Goal: Contribute content: Contribute content

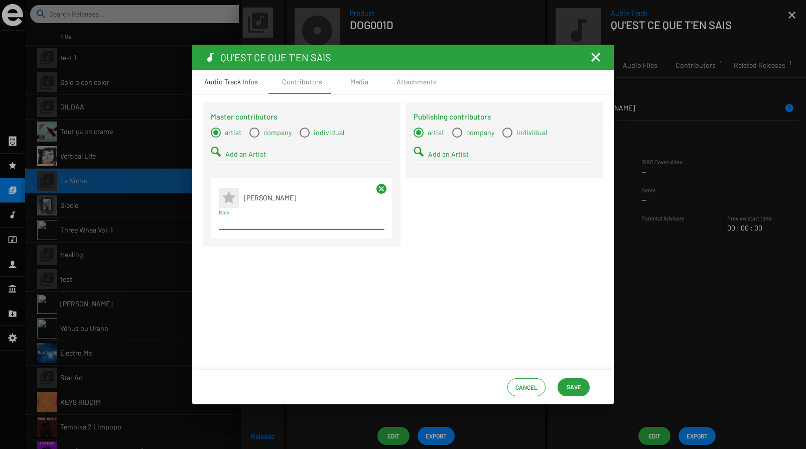
click at [241, 83] on div "Audio Track Infos" at bounding box center [231, 82] width 54 height 10
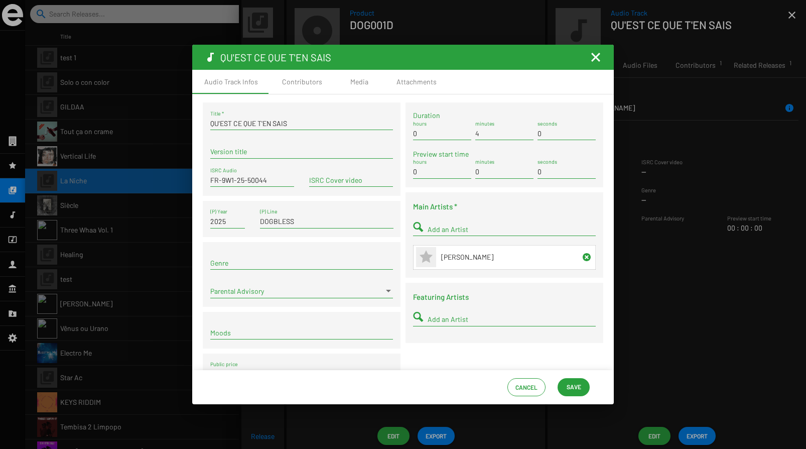
click at [573, 383] on span "Save" at bounding box center [574, 386] width 15 height 18
click at [578, 386] on span "Save" at bounding box center [574, 386] width 15 height 18
click at [597, 55] on mat-icon "Fermer la fenêtre" at bounding box center [596, 57] width 12 height 12
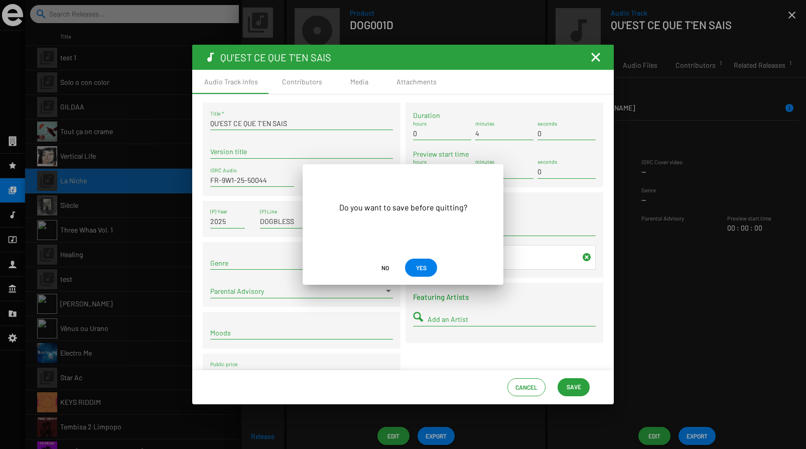
click at [424, 265] on span "YES" at bounding box center [421, 267] width 11 height 18
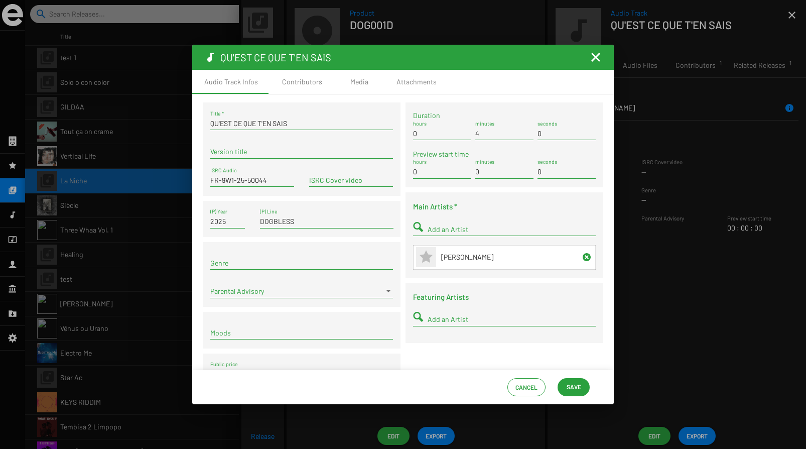
click at [597, 58] on mat-icon "Fermer la fenêtre" at bounding box center [596, 57] width 12 height 12
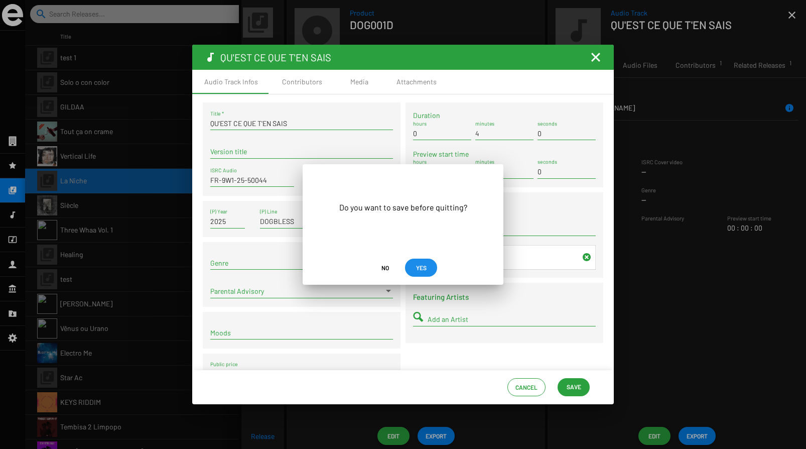
click at [418, 269] on span "YES" at bounding box center [421, 267] width 11 height 18
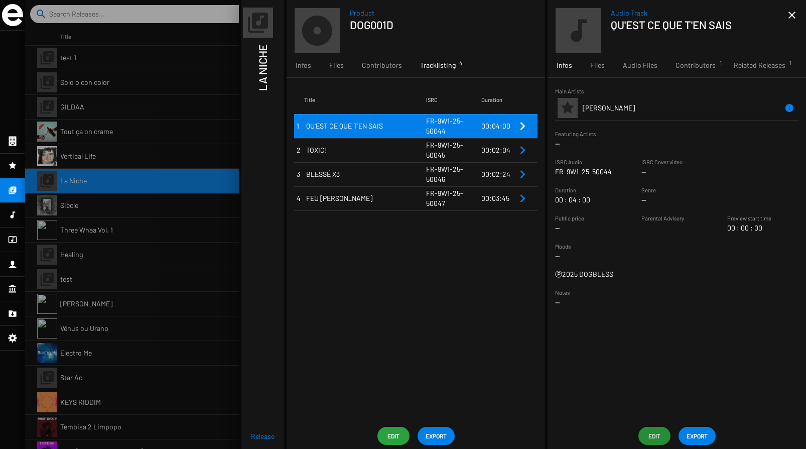
click at [399, 430] on span "Edit" at bounding box center [393, 436] width 16 height 18
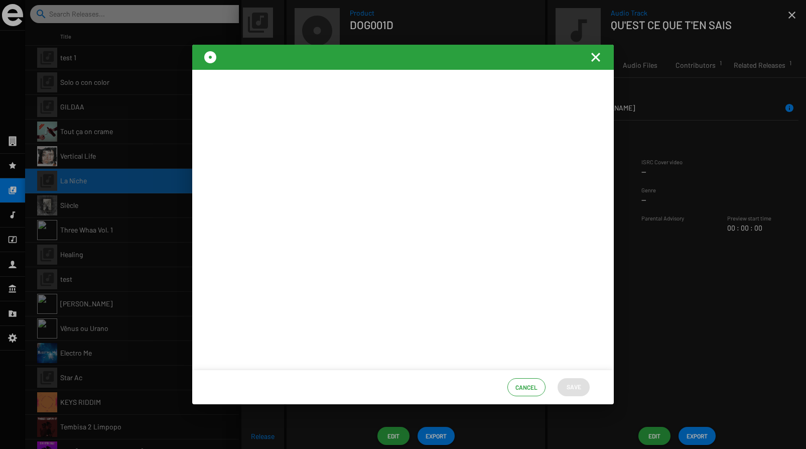
click at [595, 58] on mat-icon "Fermer la fenêtre" at bounding box center [596, 57] width 12 height 12
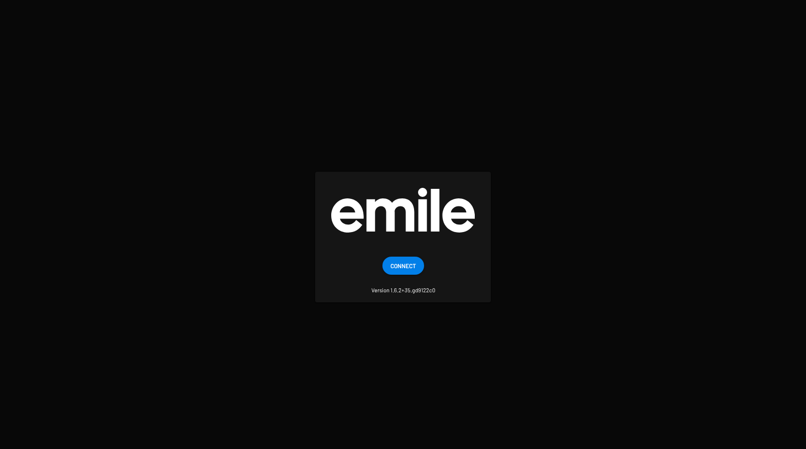
click at [406, 266] on span "Connect" at bounding box center [403, 265] width 26 height 18
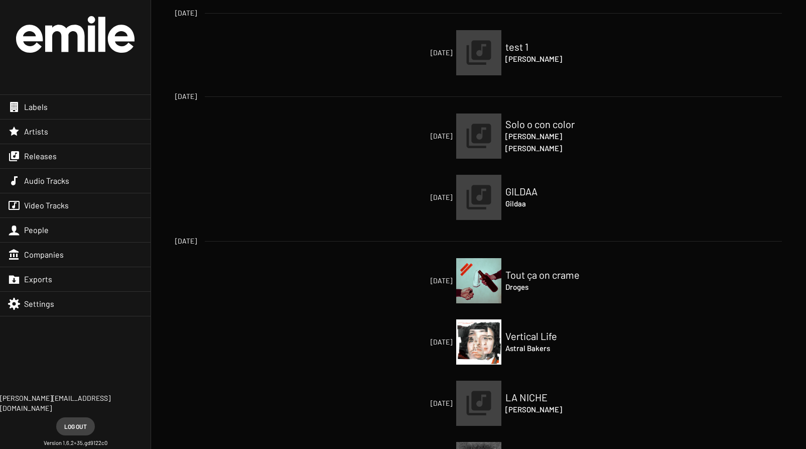
click at [478, 406] on img at bounding box center [478, 402] width 45 height 45
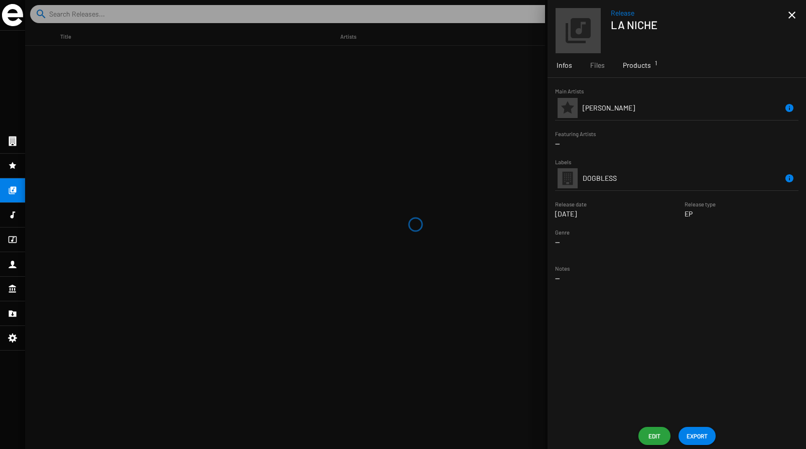
click at [636, 62] on span "Products 1" at bounding box center [637, 65] width 28 height 10
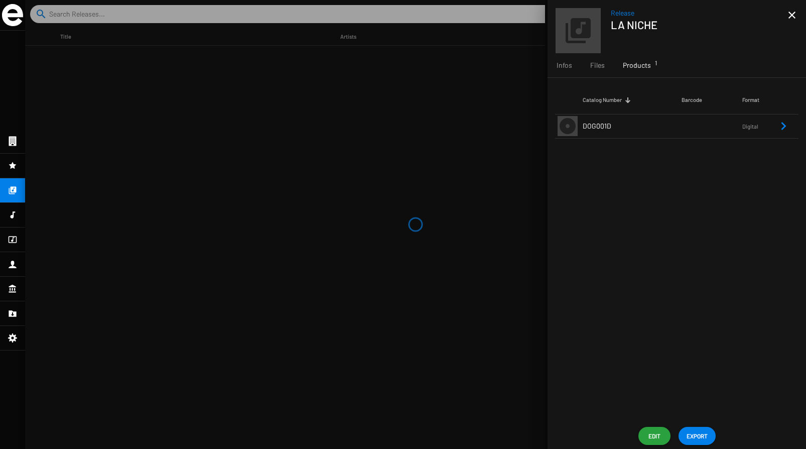
click at [601, 126] on span "DOG001D" at bounding box center [597, 125] width 29 height 9
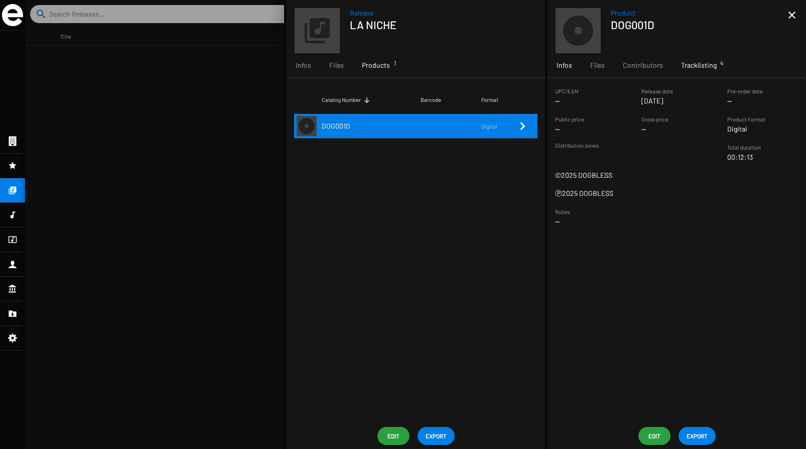
click at [697, 64] on span "Tracklisting 4" at bounding box center [699, 65] width 36 height 10
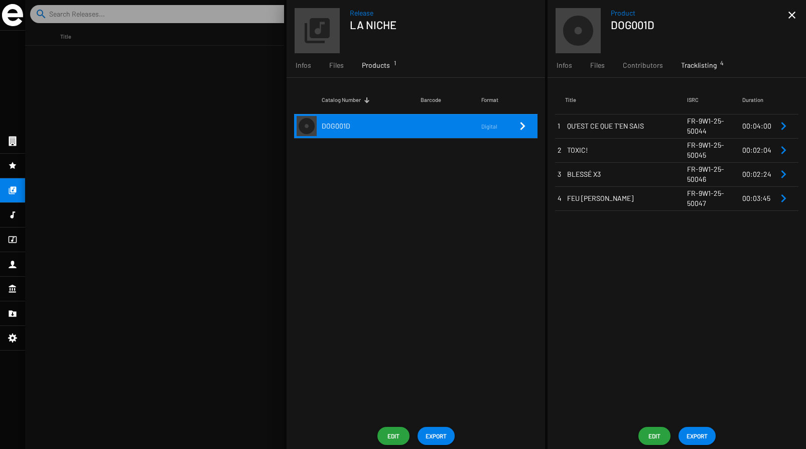
click at [652, 431] on span "Edit" at bounding box center [654, 436] width 16 height 18
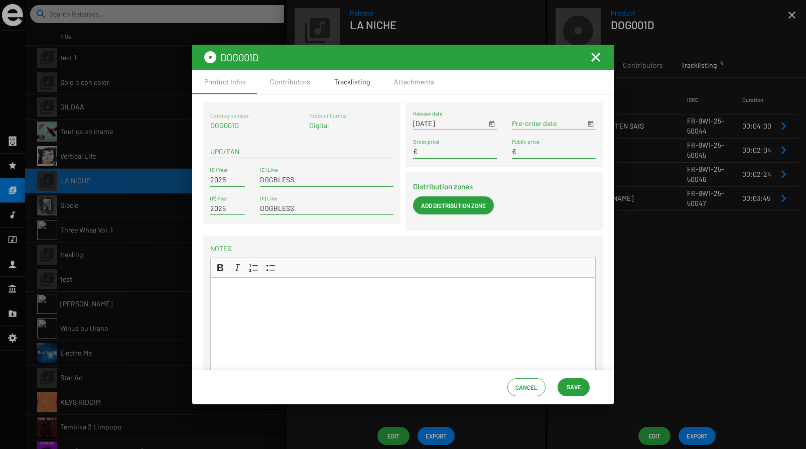
click at [345, 85] on div "Tracklisting" at bounding box center [352, 82] width 36 height 10
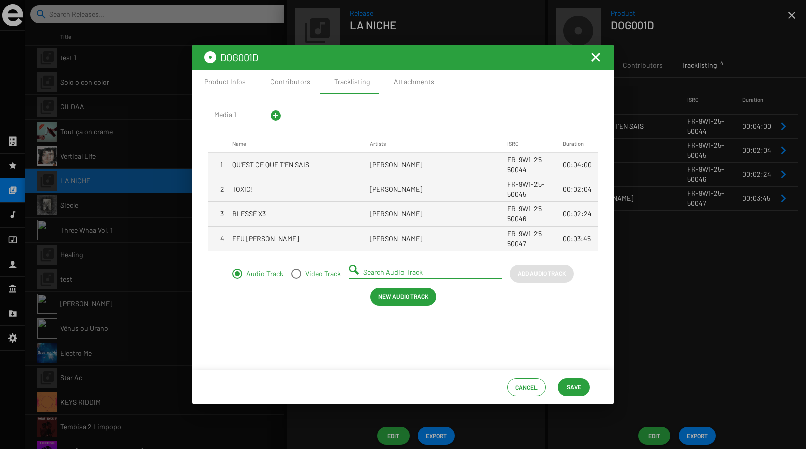
click at [378, 276] on input "Search Audio Track" at bounding box center [427, 272] width 128 height 8
click at [392, 294] on span "New Audio Track" at bounding box center [403, 296] width 50 height 18
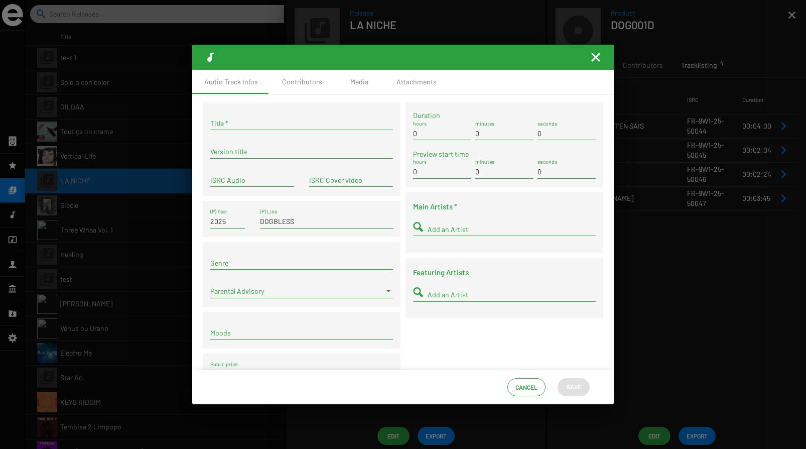
click at [293, 126] on input "Title *" at bounding box center [301, 123] width 183 height 8
click at [226, 122] on input "1979 'interlude)" at bounding box center [301, 123] width 183 height 8
click at [230, 121] on input "1979 (interlude)" at bounding box center [301, 123] width 183 height 8
click at [226, 122] on input "1979 (INTERLUDE)" at bounding box center [301, 123] width 183 height 8
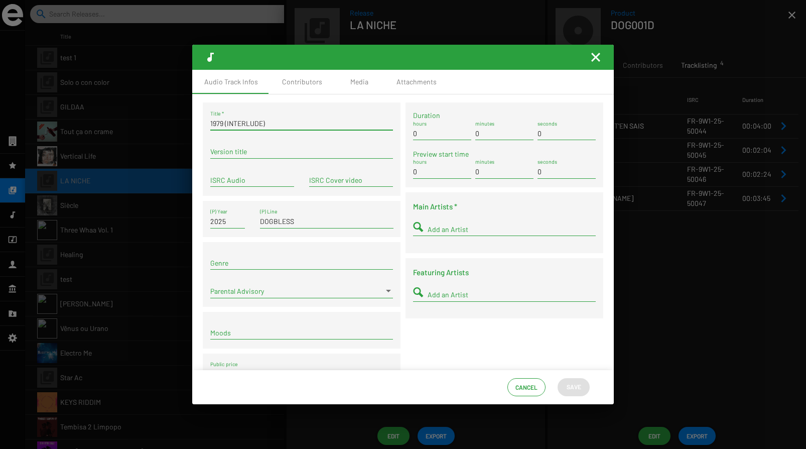
click at [276, 122] on input "1979 (INTERLUDE)" at bounding box center [301, 123] width 183 height 8
type input "1979 (INTERLUDE)"
